Goal: Information Seeking & Learning: Check status

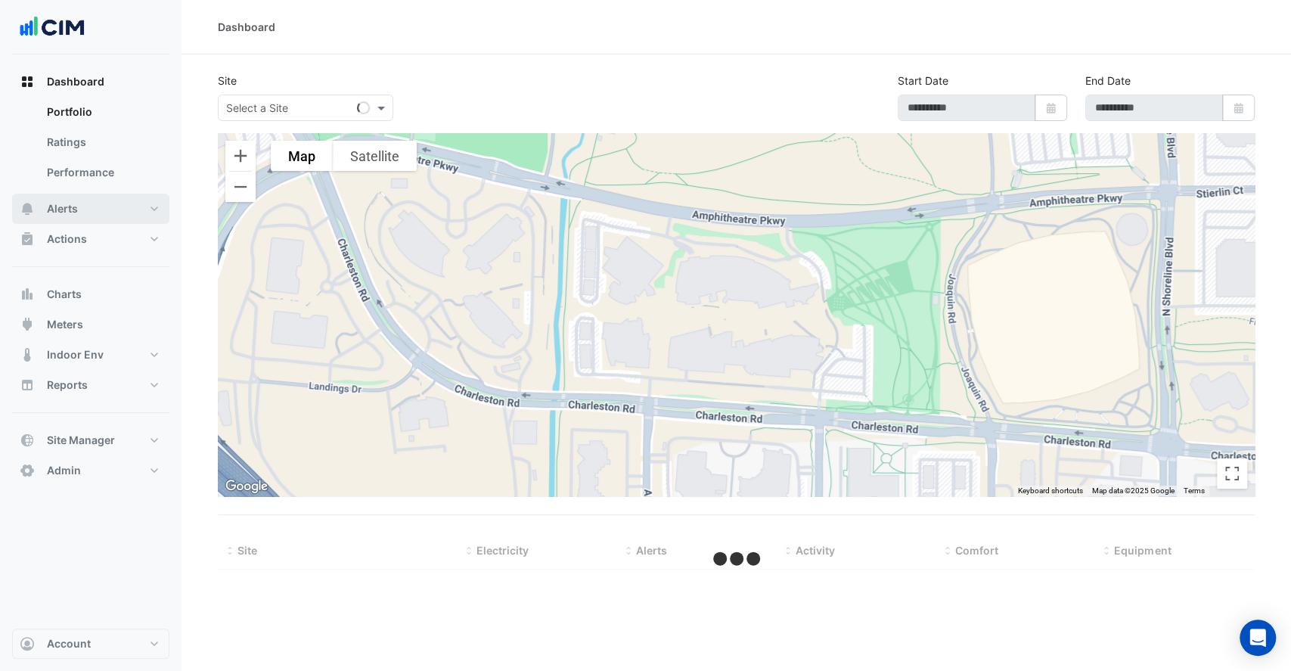
click at [89, 214] on button "Alerts" at bounding box center [90, 209] width 157 height 30
click at [296, 107] on input "text" at bounding box center [290, 109] width 129 height 16
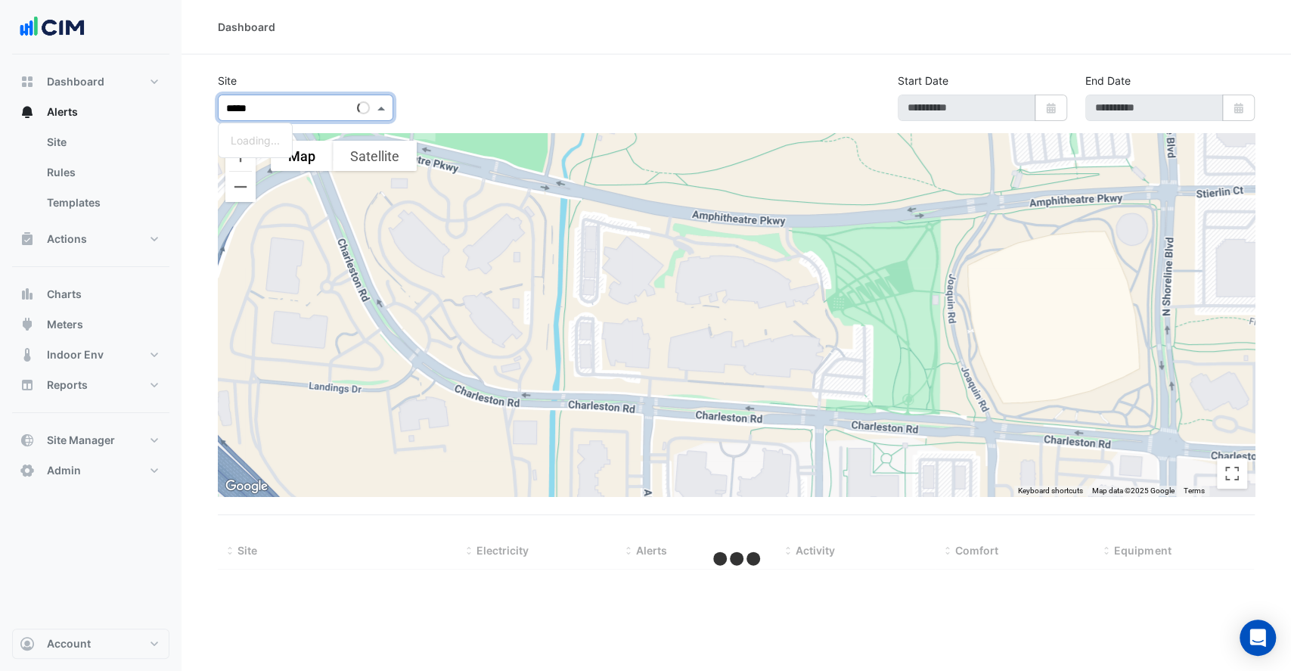
type input "******"
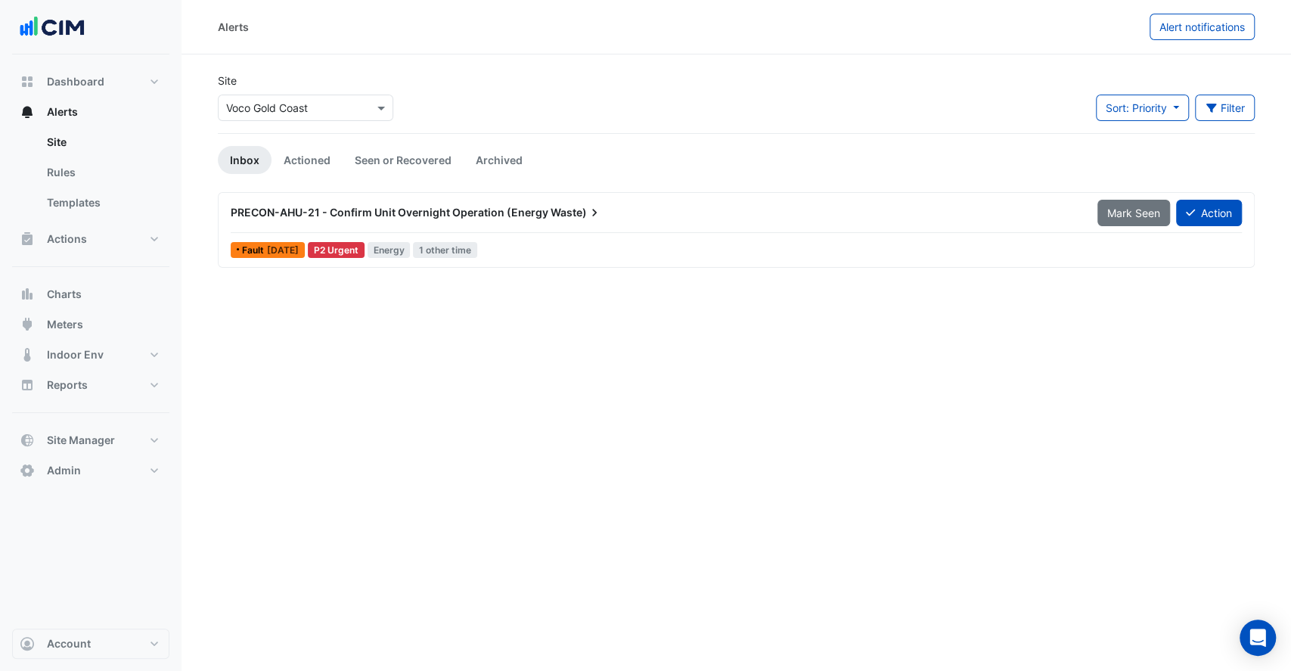
click at [297, 106] on input "text" at bounding box center [290, 109] width 129 height 16
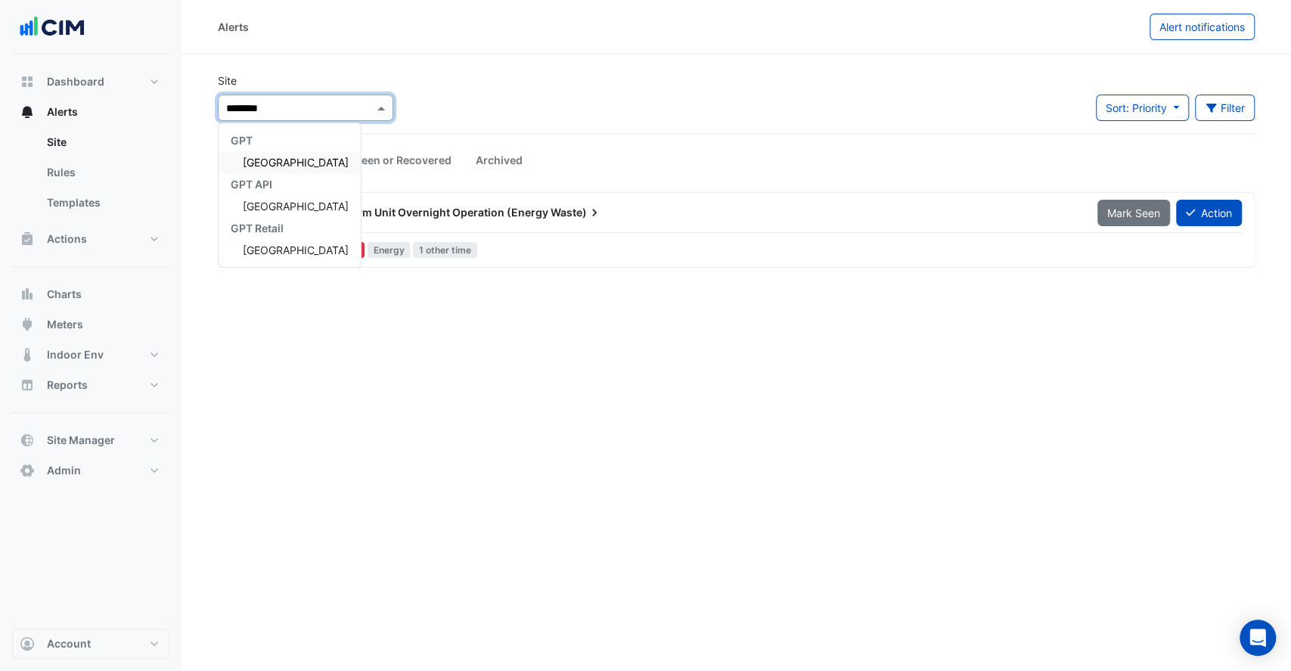
type input "*********"
click at [309, 163] on span "[GEOGRAPHIC_DATA]" at bounding box center [296, 162] width 106 height 13
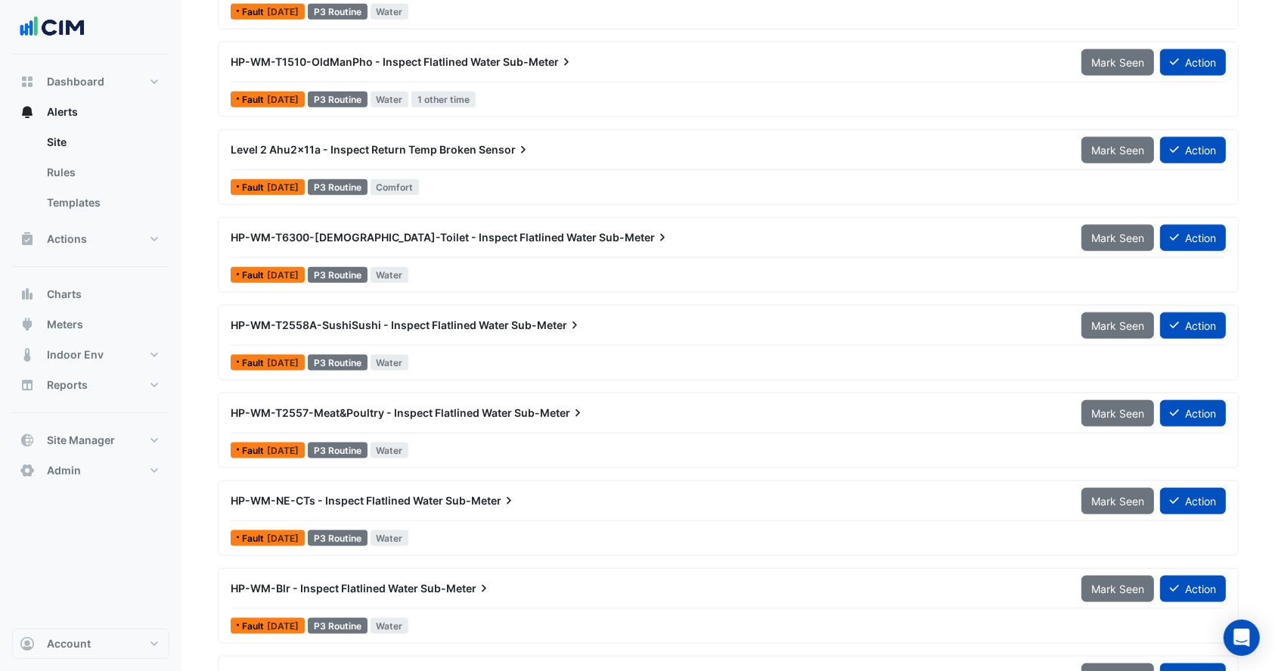
scroll to position [1112, 0]
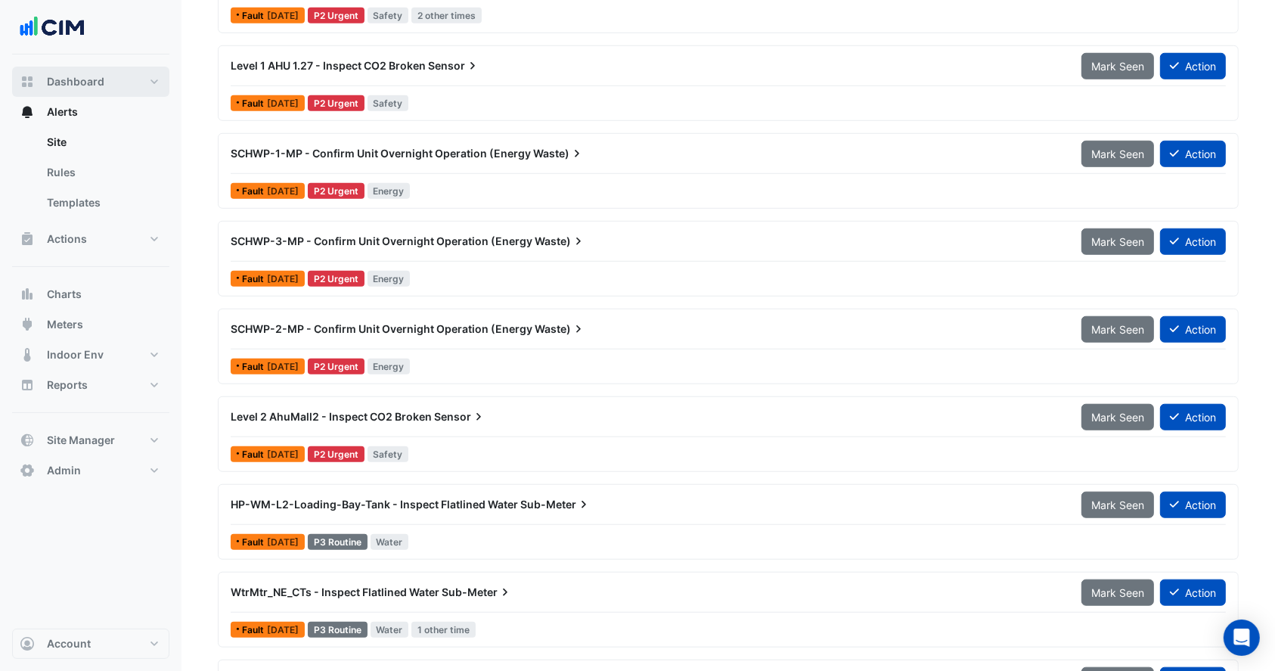
click at [110, 90] on button "Dashboard" at bounding box center [90, 82] width 157 height 30
select select "**"
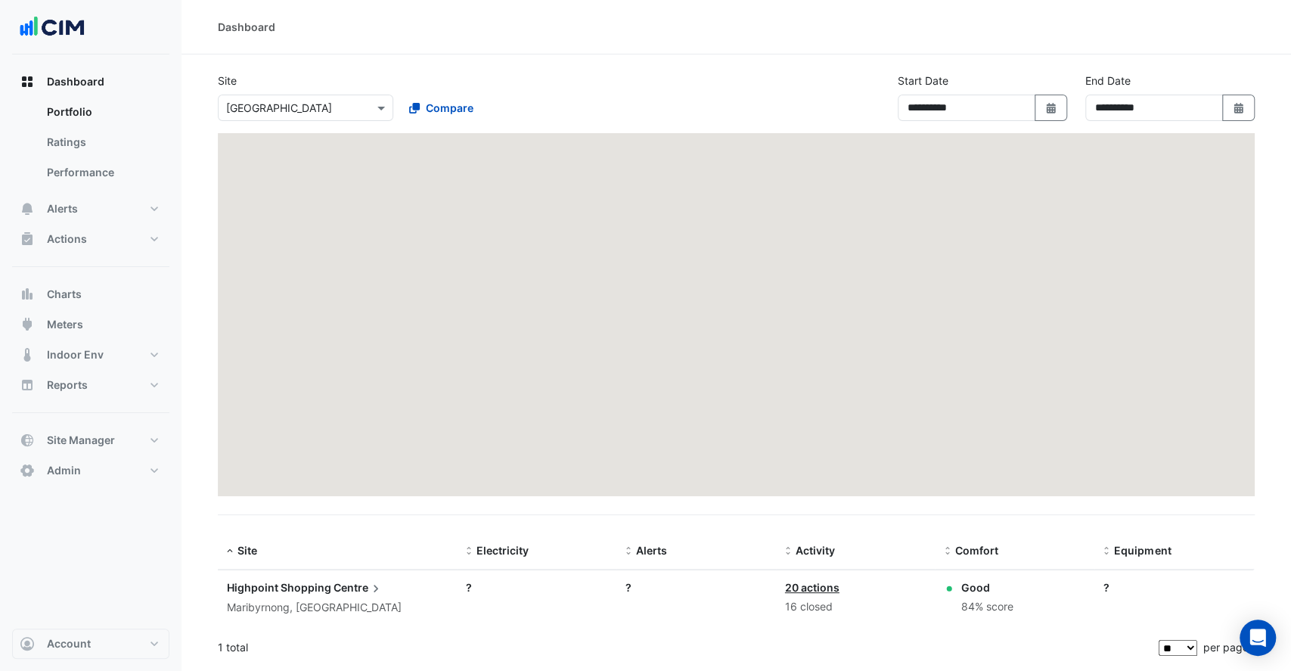
click at [305, 104] on input "text" at bounding box center [290, 109] width 129 height 16
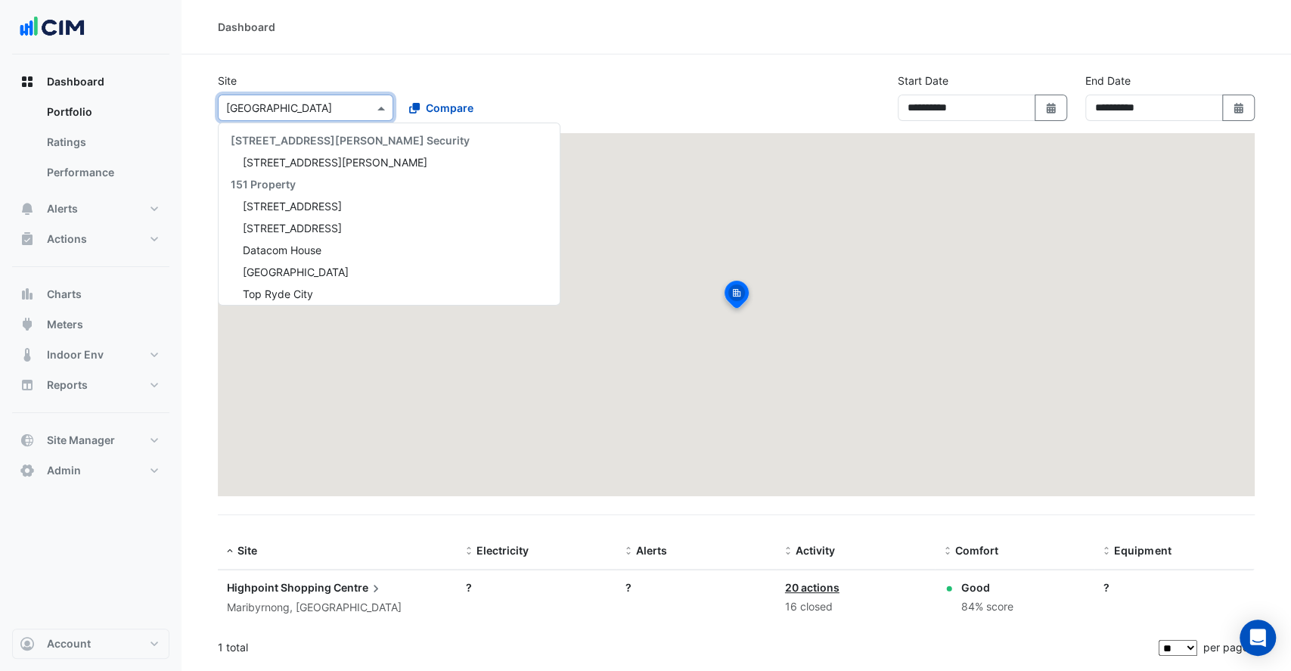
scroll to position [11038, 0]
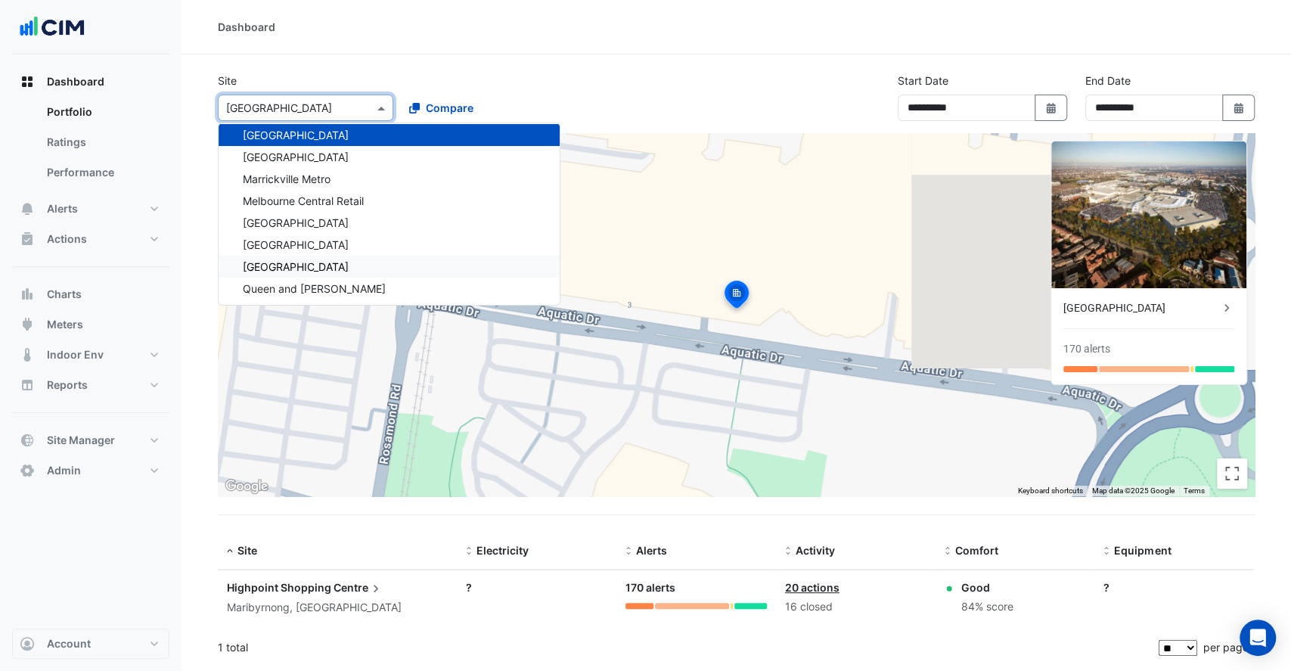
click at [319, 606] on div "Maribyrnong, [GEOGRAPHIC_DATA]" at bounding box center [337, 607] width 221 height 17
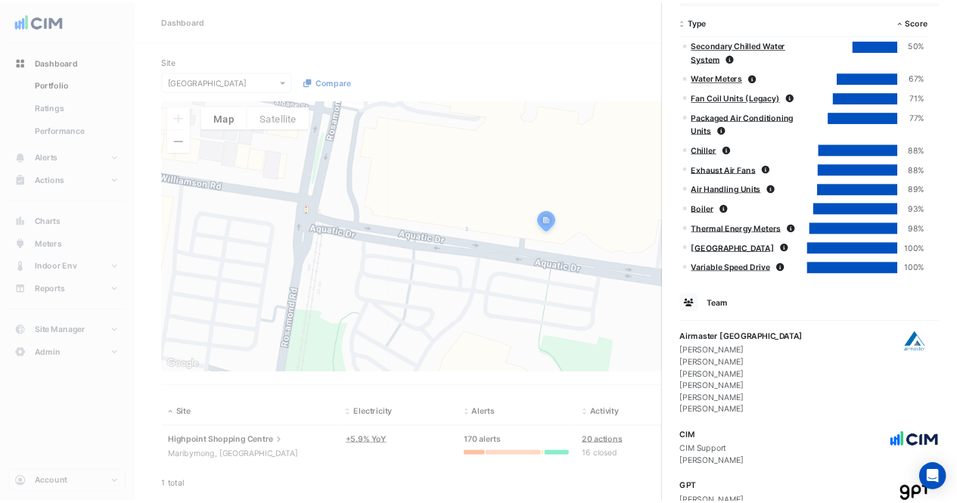
scroll to position [992, 0]
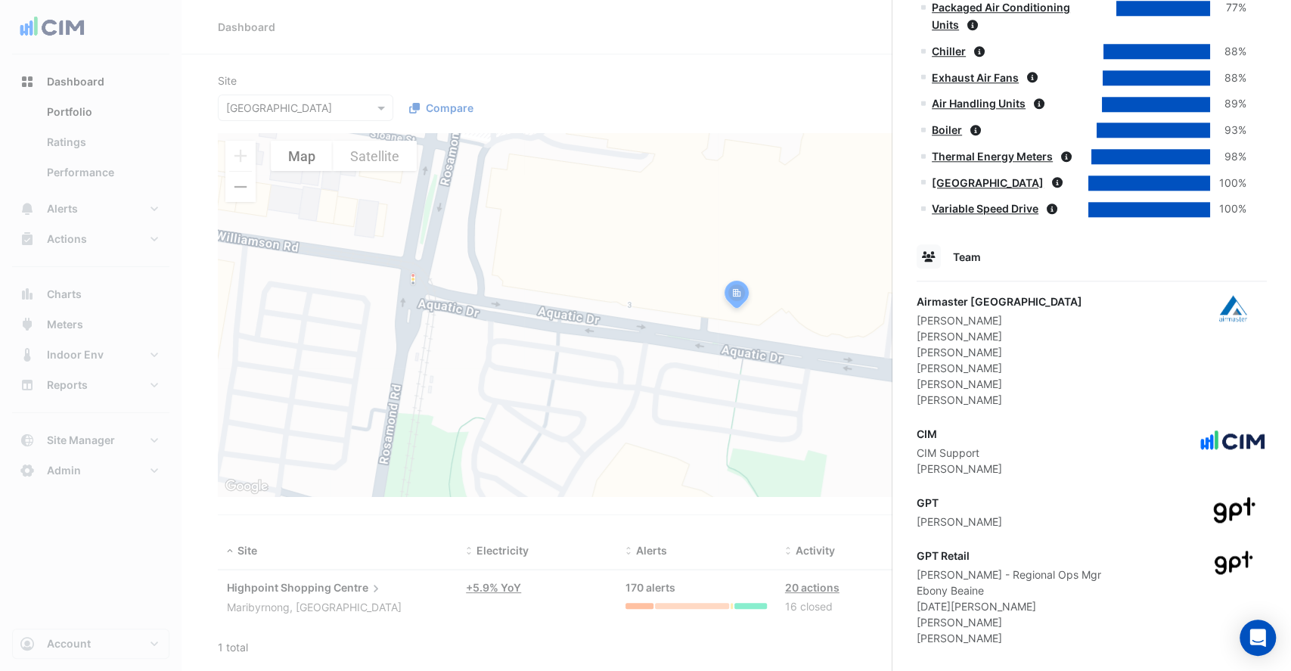
click at [666, 76] on ngb-offcanvas-backdrop at bounding box center [645, 335] width 1291 height 671
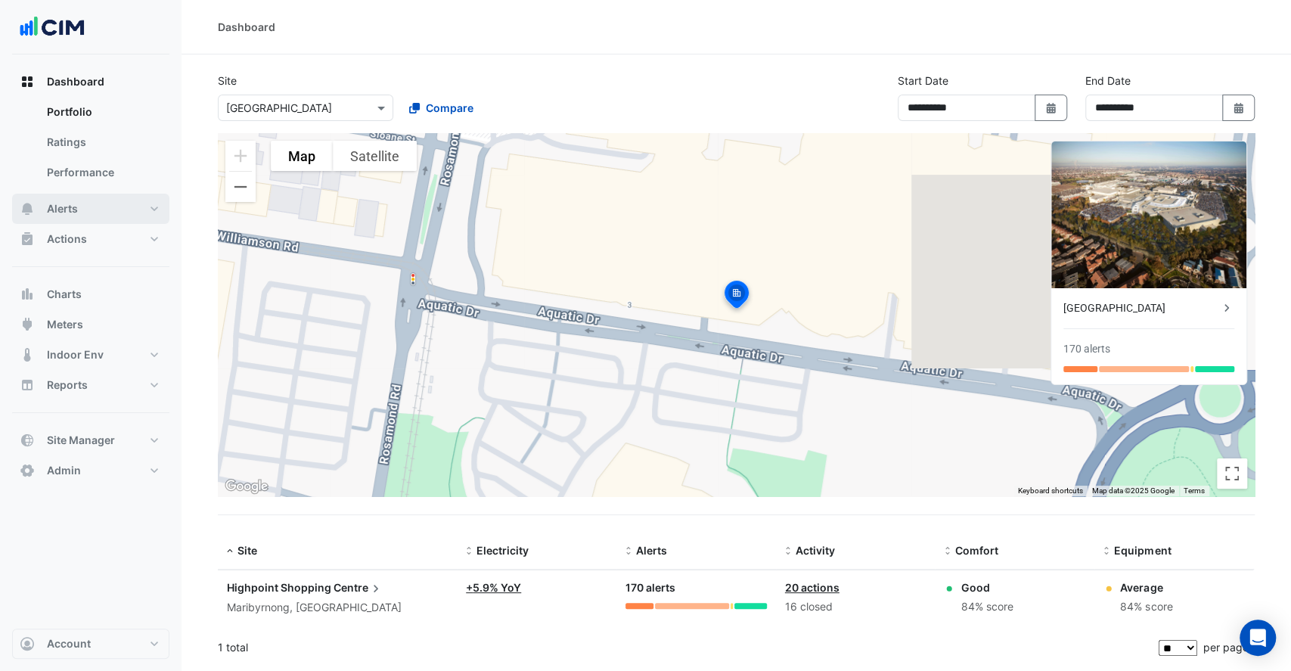
click at [64, 211] on span "Alerts" at bounding box center [62, 208] width 31 height 15
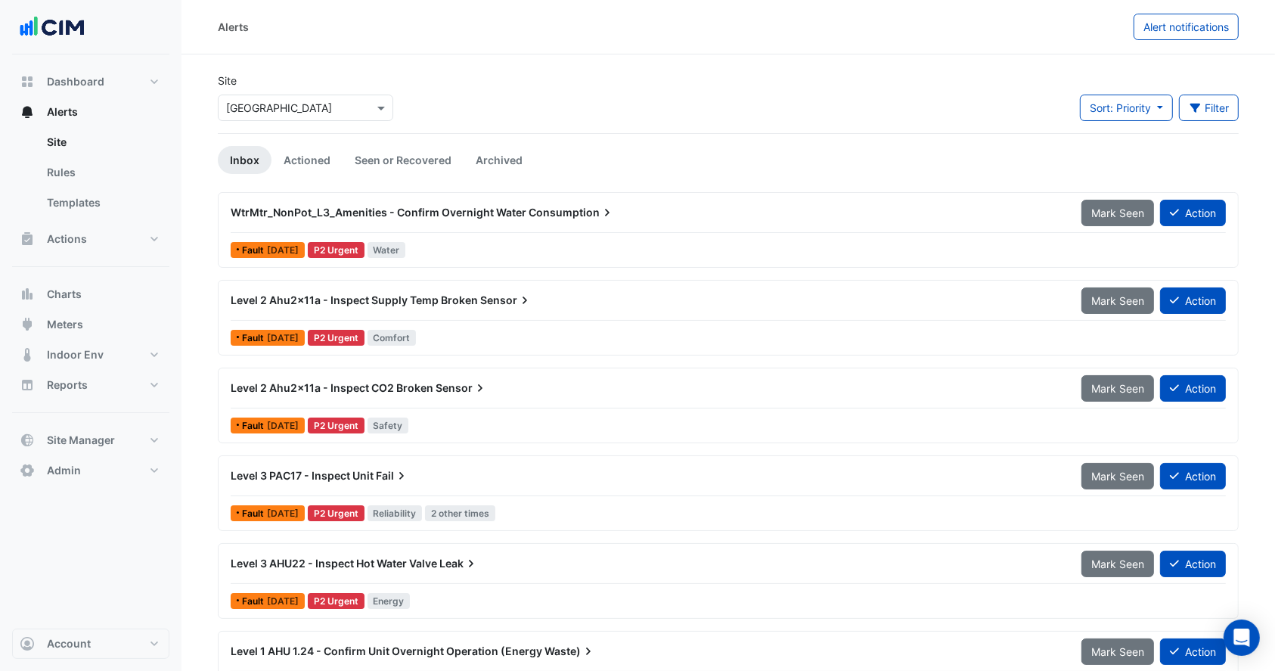
click at [521, 110] on div "Site Select a Site × Highpoint Shopping Centre Sort: Priority Priority Updated …" at bounding box center [728, 103] width 1039 height 61
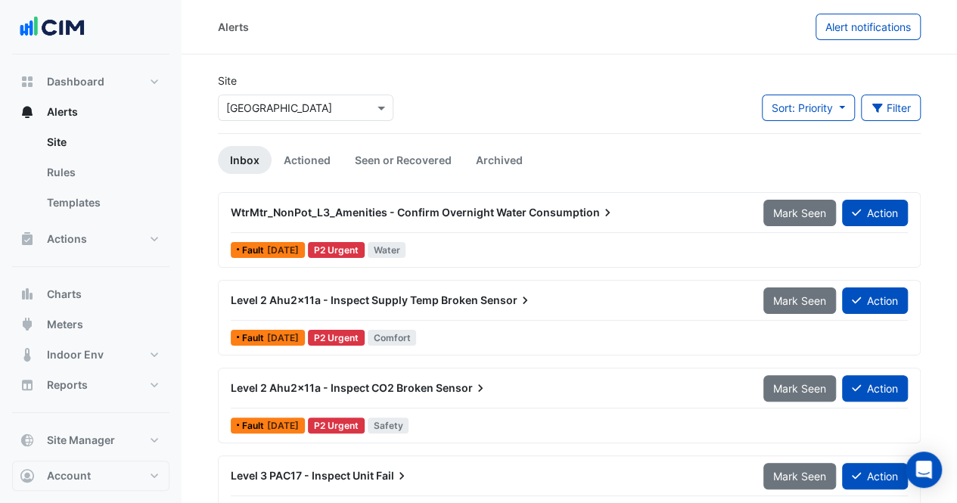
click at [567, 107] on div "Site Select a Site × Highpoint Shopping Centre Sort: Priority Priority Updated …" at bounding box center [569, 103] width 721 height 61
click at [827, 104] on span "Sort: Priority" at bounding box center [801, 107] width 61 height 13
click at [877, 111] on icon "button" at bounding box center [878, 108] width 14 height 11
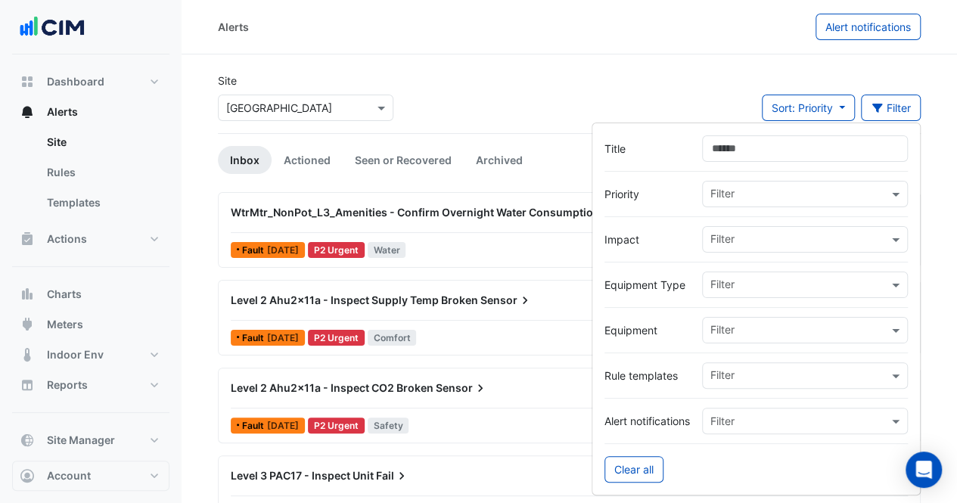
click at [737, 192] on input "text" at bounding box center [799, 196] width 178 height 16
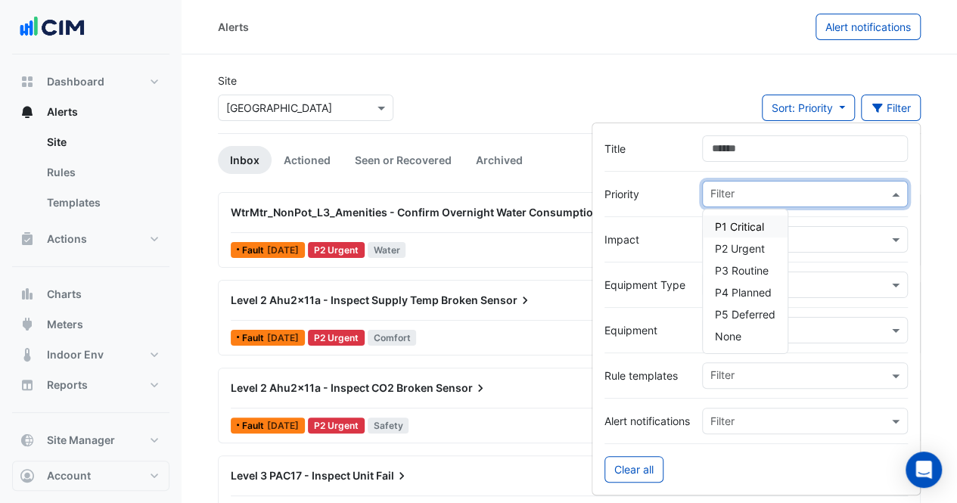
click at [729, 225] on span "P1 Critical" at bounding box center [739, 226] width 49 height 13
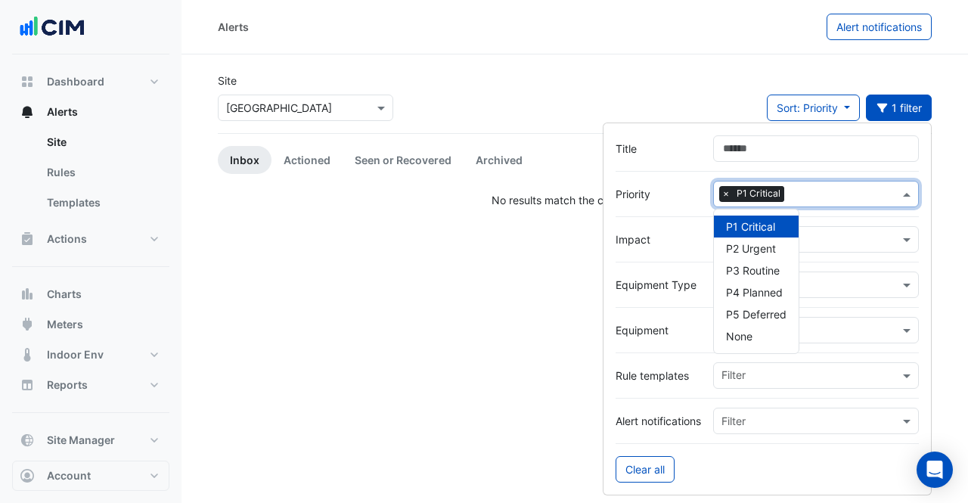
click at [663, 101] on div "Site Select a Site × Highpoint Shopping Centre Sort: Priority Priority Updated …" at bounding box center [575, 103] width 732 height 61
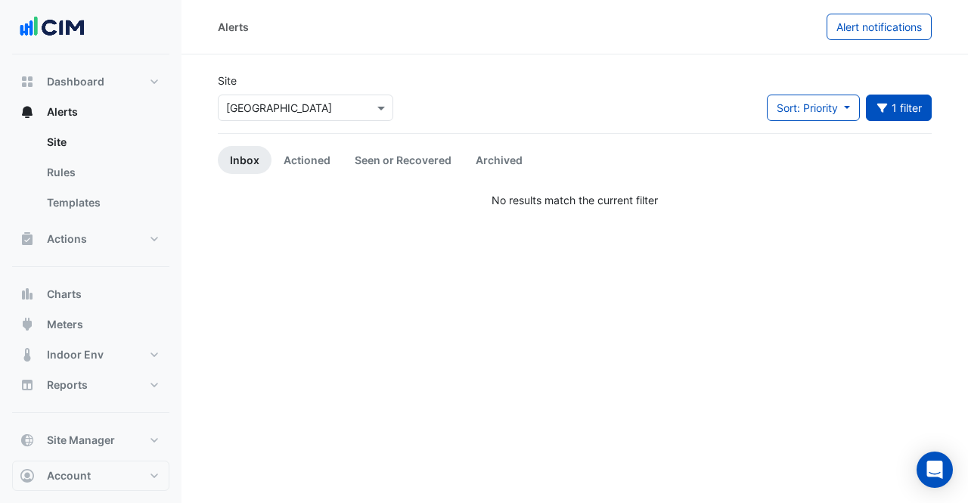
click at [888, 107] on icon "button" at bounding box center [883, 108] width 14 height 11
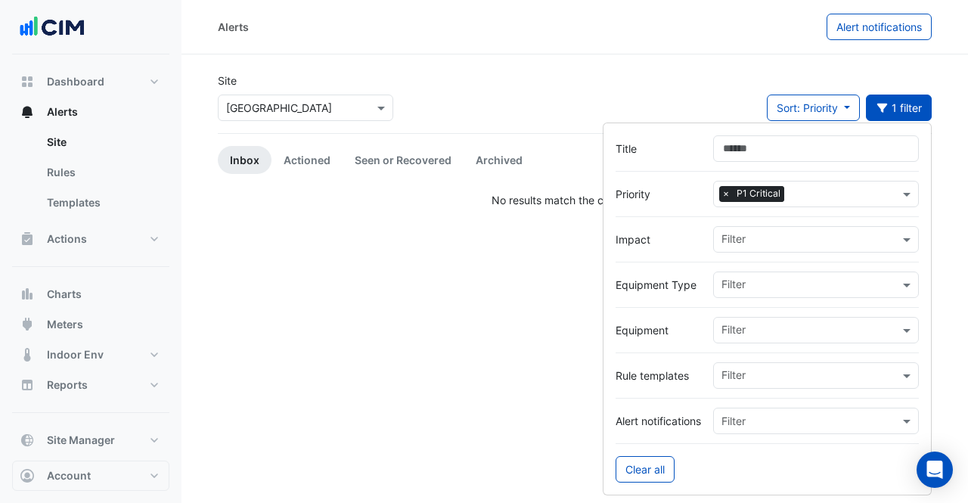
click at [729, 189] on span "×" at bounding box center [726, 193] width 14 height 15
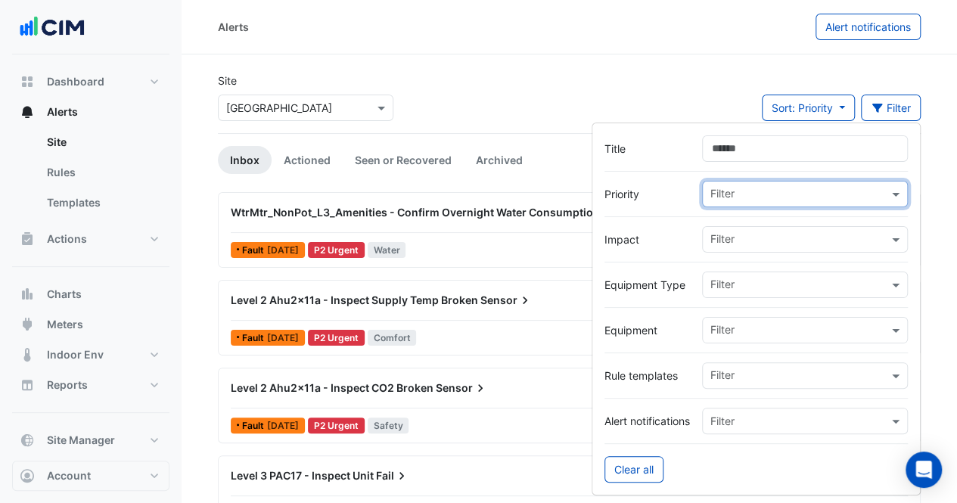
click at [750, 193] on input "text" at bounding box center [799, 196] width 178 height 16
click at [738, 244] on span "P2 Urgent" at bounding box center [740, 248] width 50 height 13
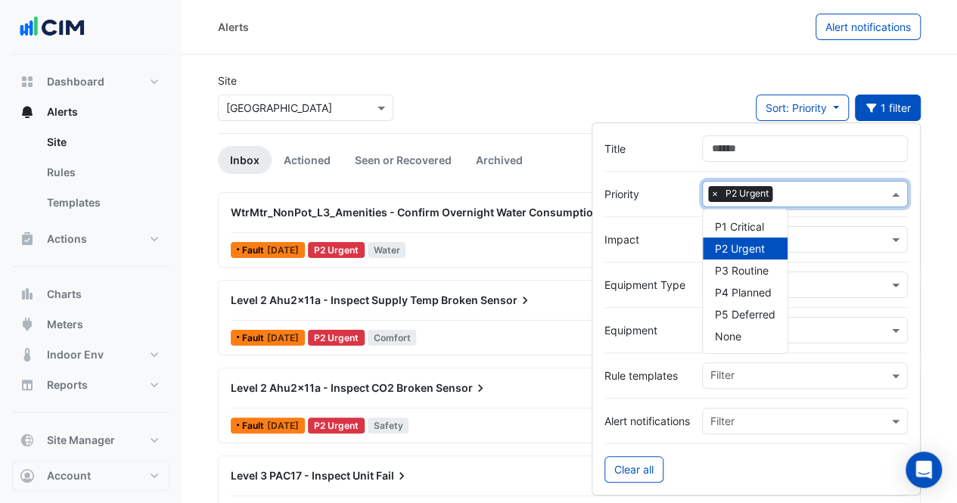
click at [656, 85] on div "Site Select a Site × Highpoint Shopping Centre Sort: Priority Priority Updated …" at bounding box center [569, 103] width 721 height 61
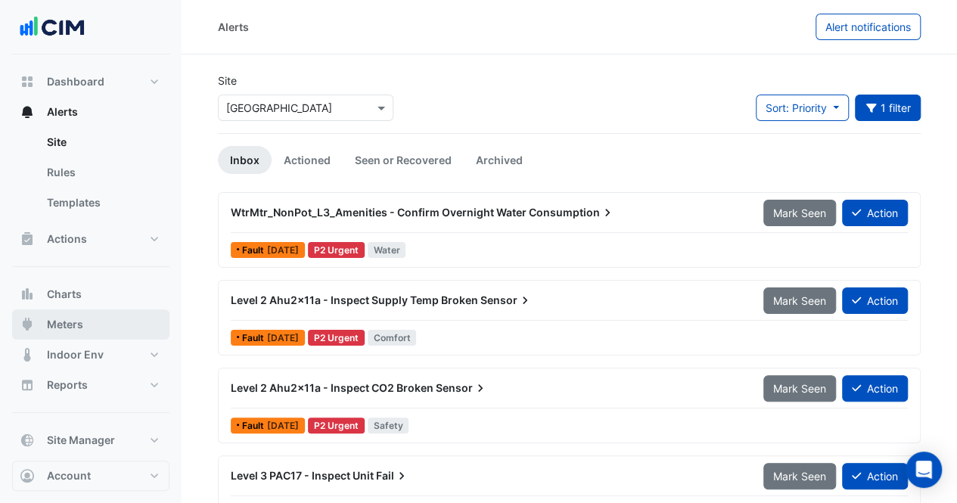
click at [65, 311] on button "Meters" at bounding box center [90, 324] width 157 height 30
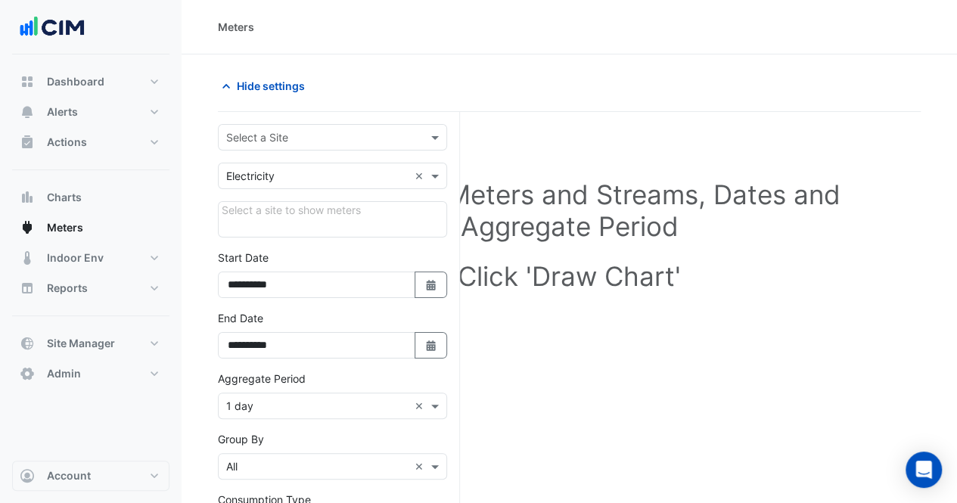
click at [279, 135] on input "text" at bounding box center [317, 138] width 182 height 16
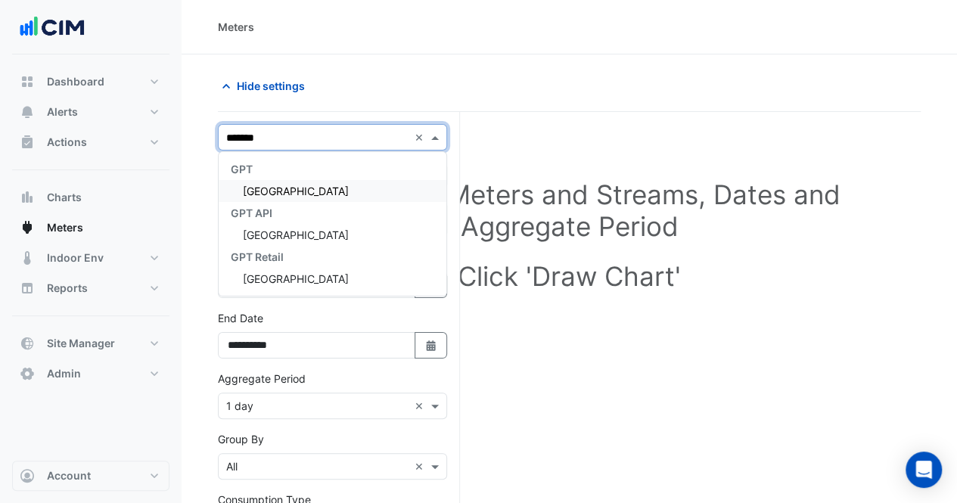
type input "********"
click at [290, 177] on div "GPT" at bounding box center [333, 169] width 228 height 22
click at [291, 183] on div "[GEOGRAPHIC_DATA]" at bounding box center [333, 191] width 228 height 22
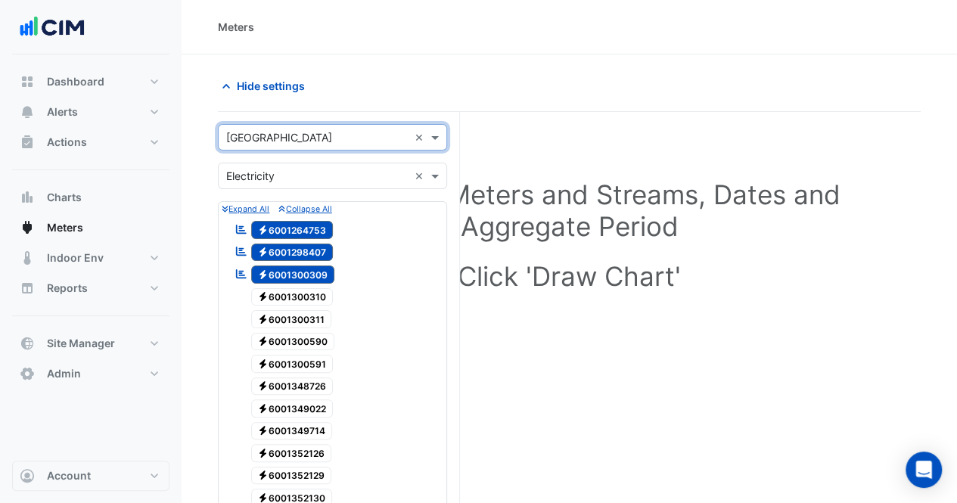
click at [317, 182] on div "Utility Type × Electricity" at bounding box center [314, 176] width 190 height 16
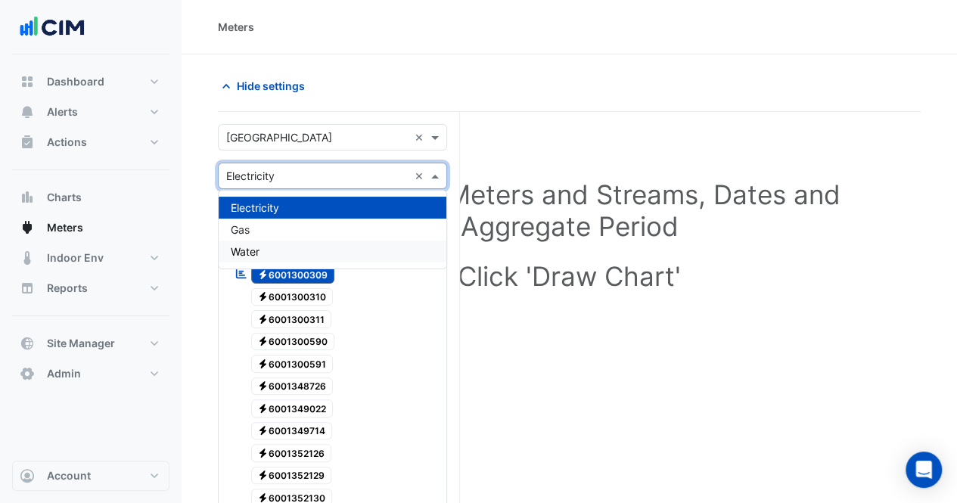
click at [284, 246] on div "Water" at bounding box center [333, 252] width 228 height 22
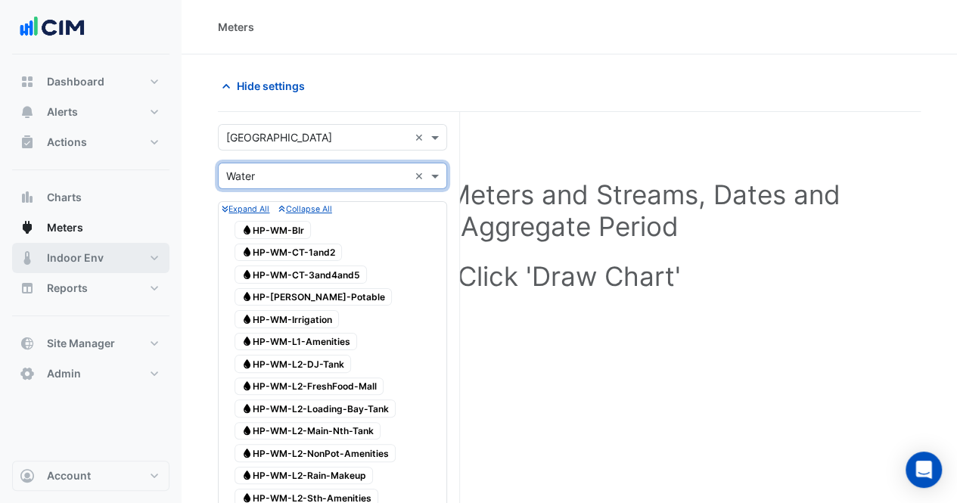
click at [76, 251] on span "Indoor Env" at bounding box center [75, 257] width 57 height 15
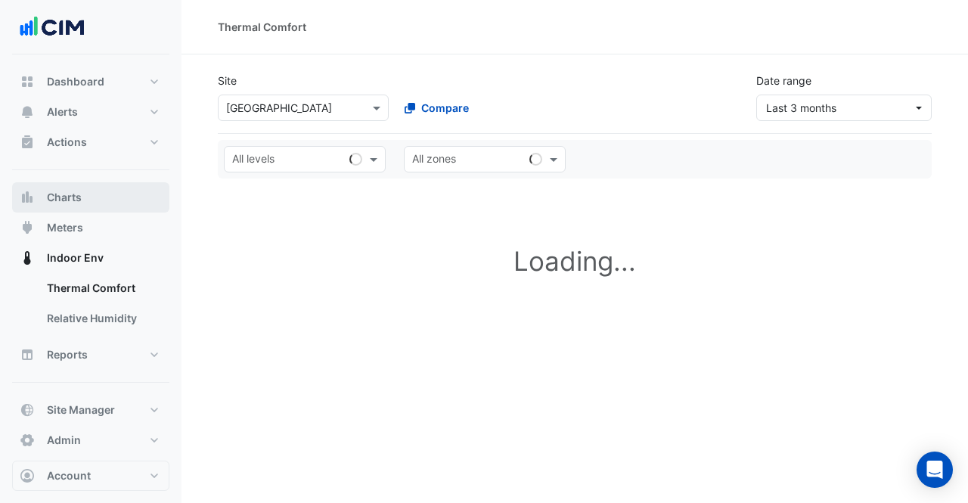
click at [113, 206] on button "Charts" at bounding box center [90, 197] width 157 height 30
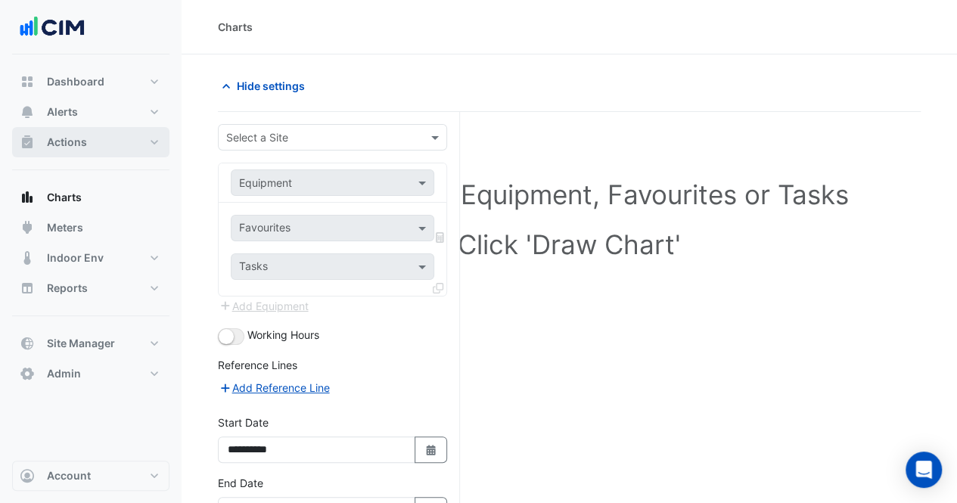
click at [79, 147] on span "Actions" at bounding box center [67, 142] width 40 height 15
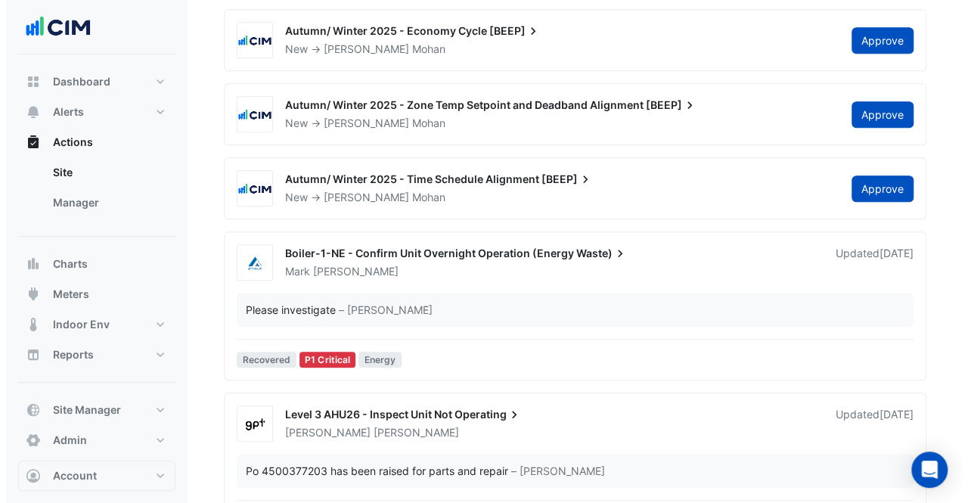
scroll to position [638, 0]
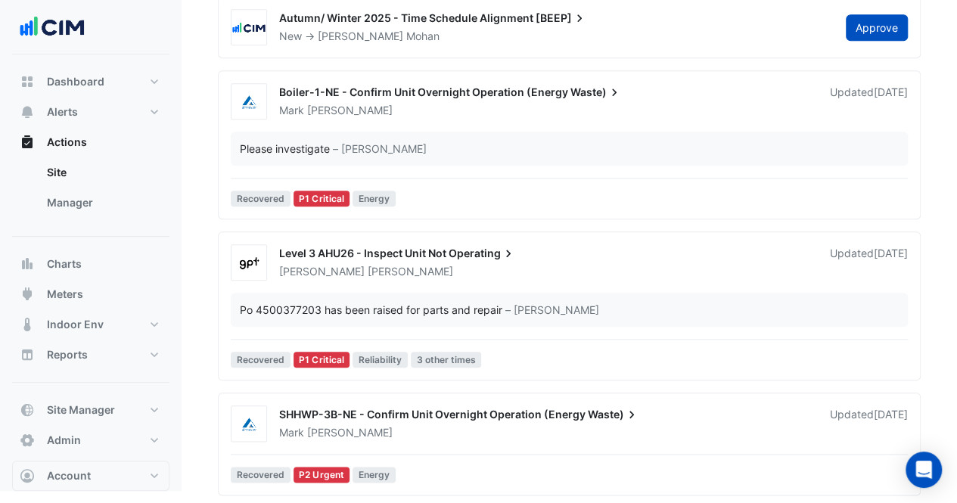
click at [360, 272] on div "[PERSON_NAME]" at bounding box center [366, 271] width 177 height 15
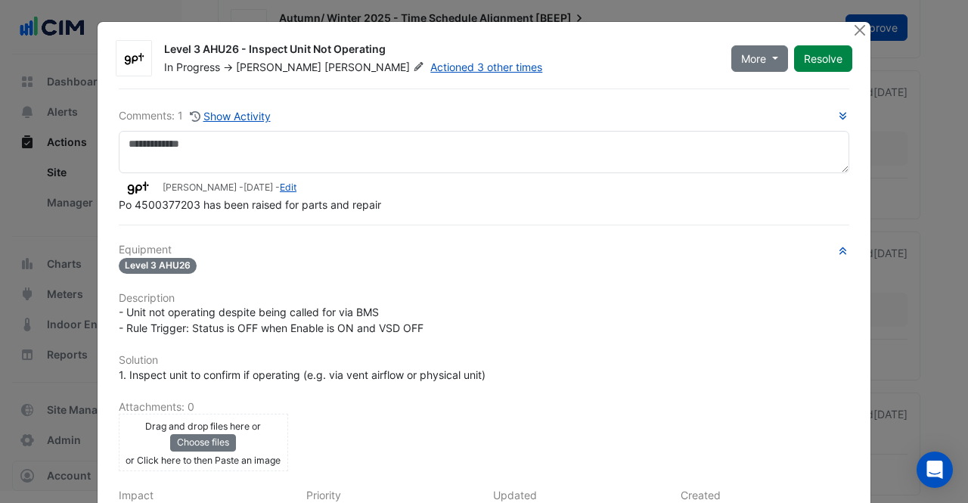
click at [854, 30] on button "Close" at bounding box center [860, 30] width 16 height 16
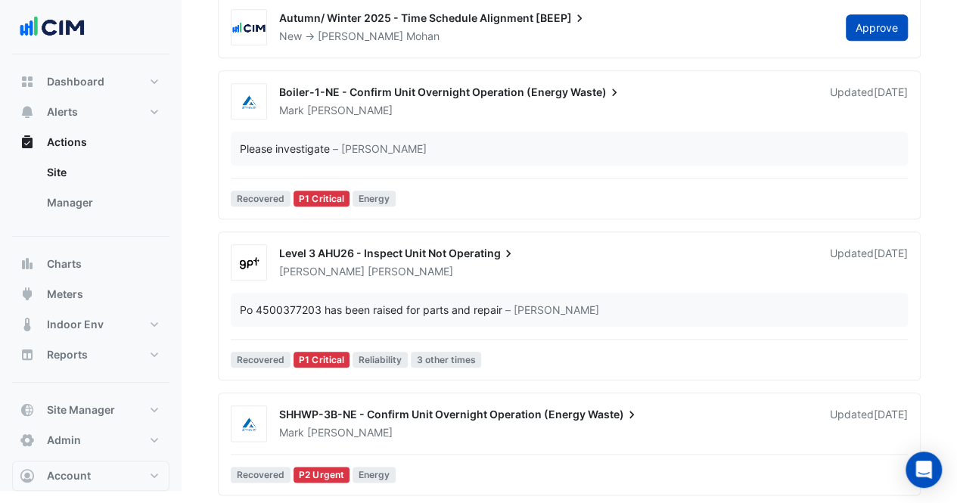
click at [328, 425] on span "[PERSON_NAME]" at bounding box center [349, 432] width 85 height 15
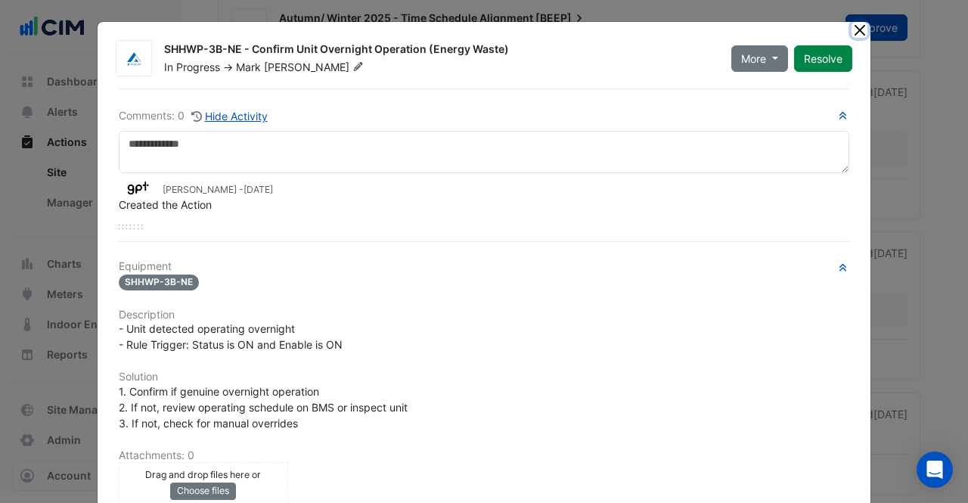
click at [852, 35] on button "Close" at bounding box center [860, 30] width 16 height 16
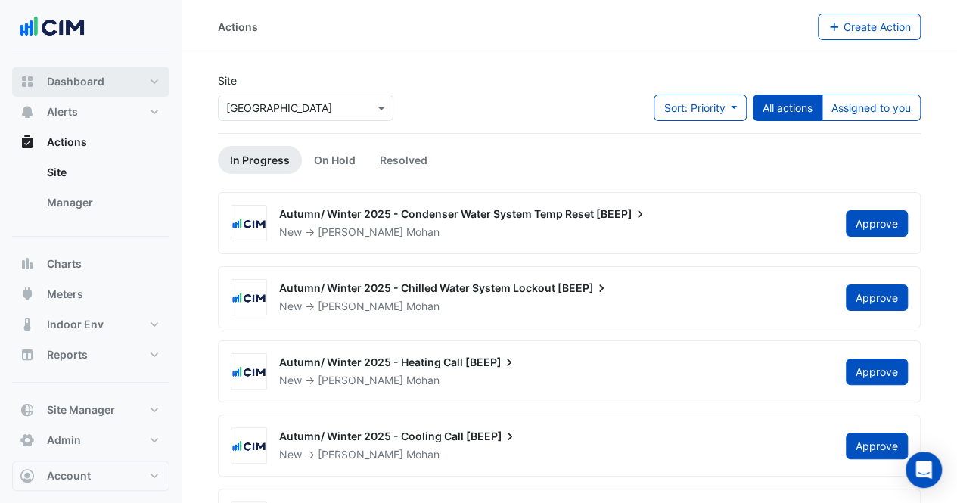
click at [104, 76] on button "Dashboard" at bounding box center [90, 82] width 157 height 30
select select "**"
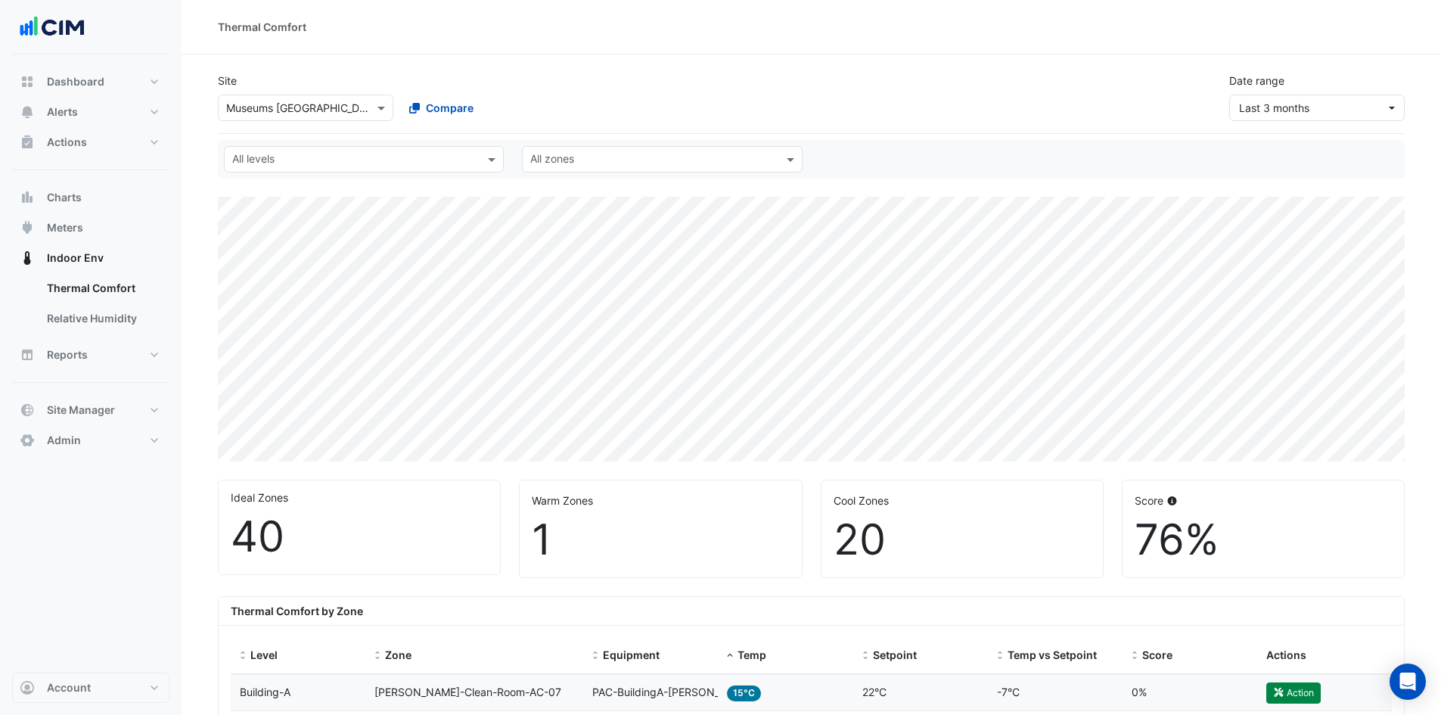
select select "**"
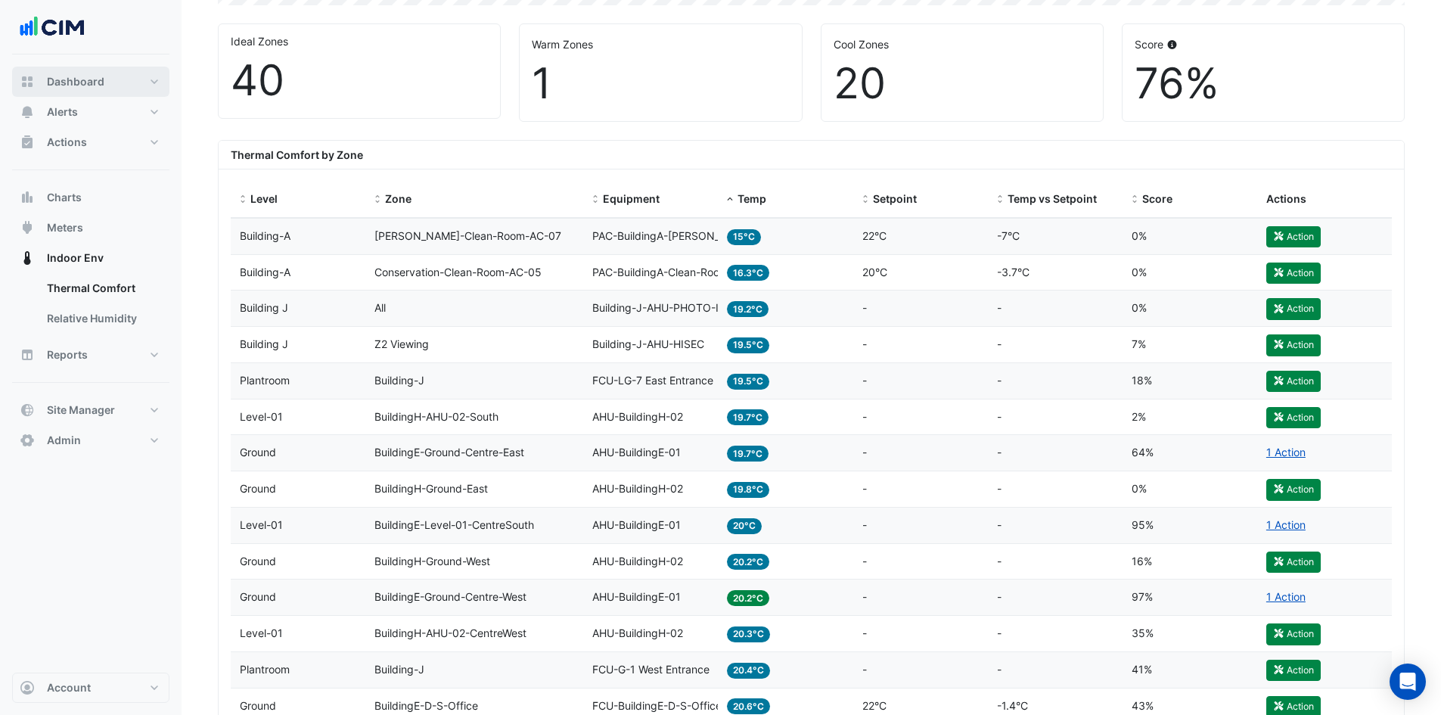
click at [31, 82] on rect "button" at bounding box center [30, 84] width 5 height 5
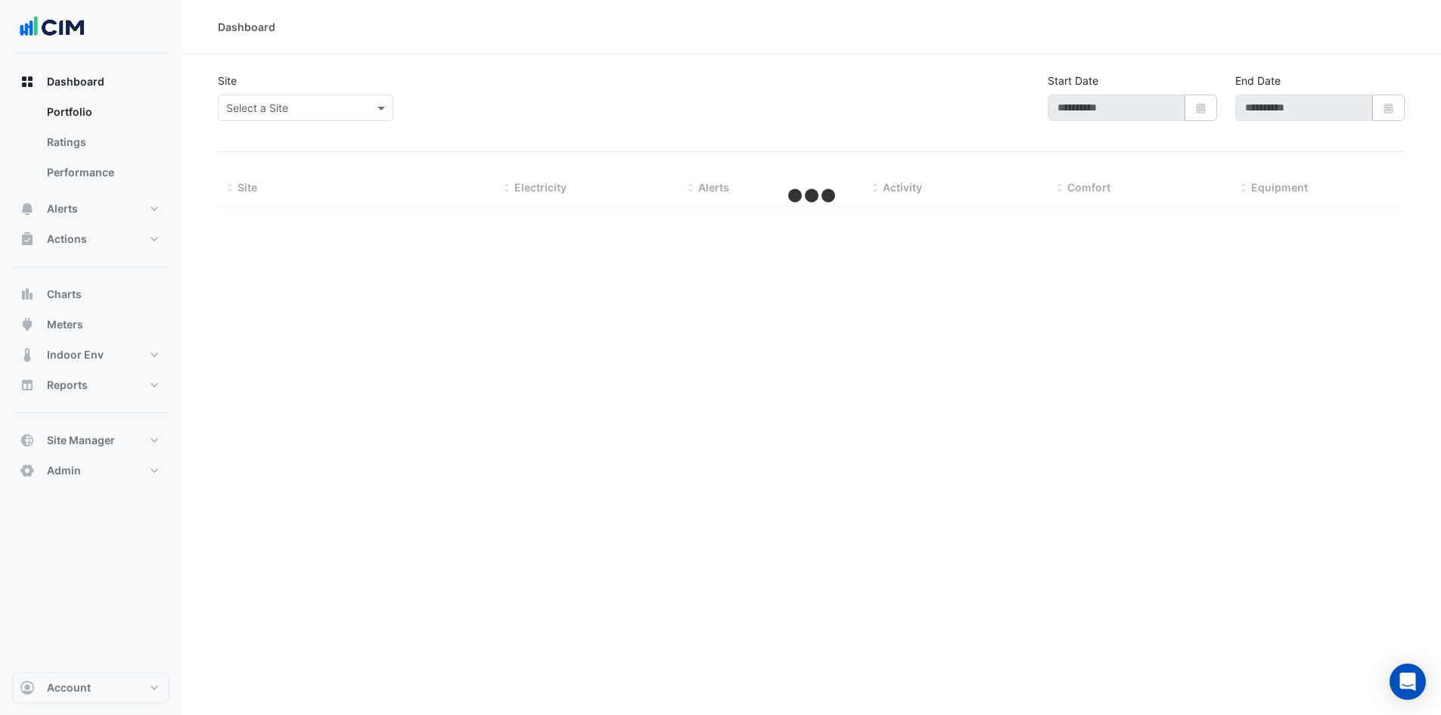
type input "**********"
select select "**"
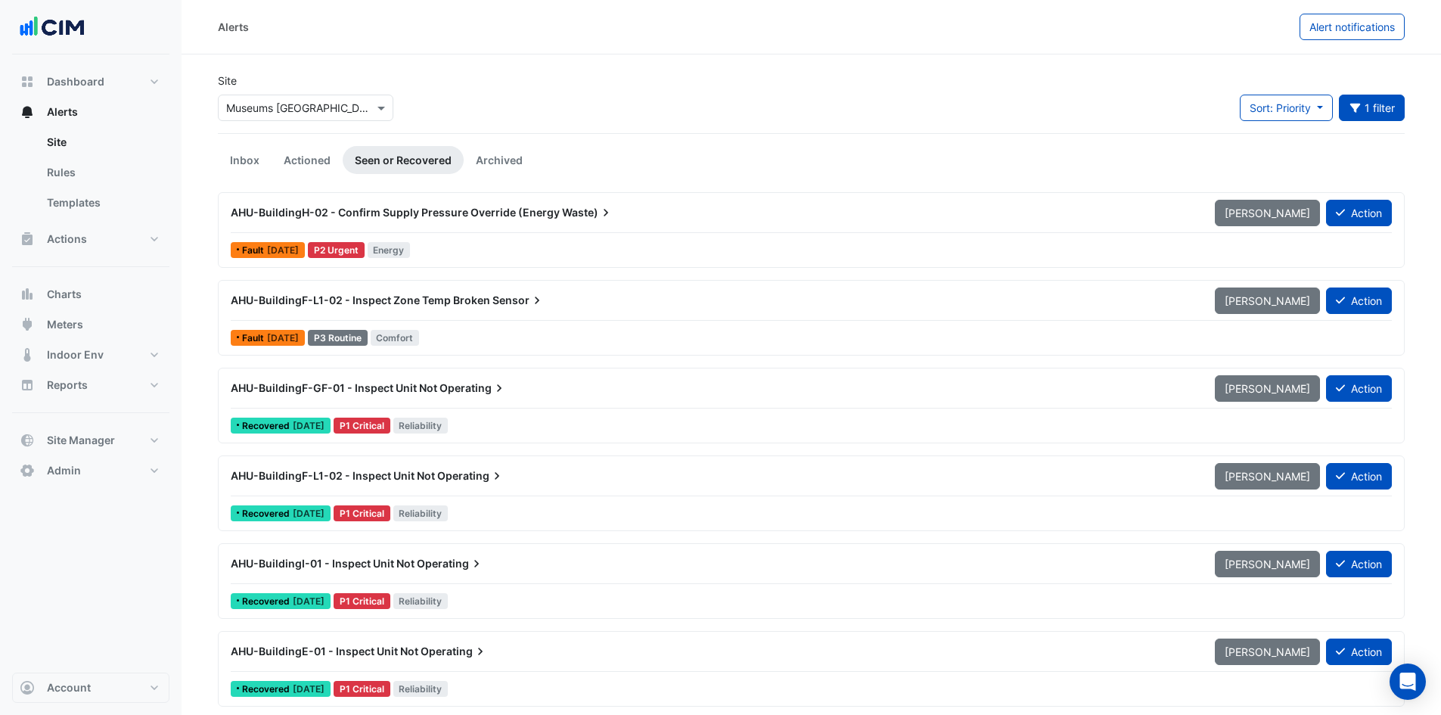
click at [237, 160] on link "Inbox" at bounding box center [245, 160] width 54 height 28
